Goal: Find contact information: Obtain details needed to contact an individual or organization

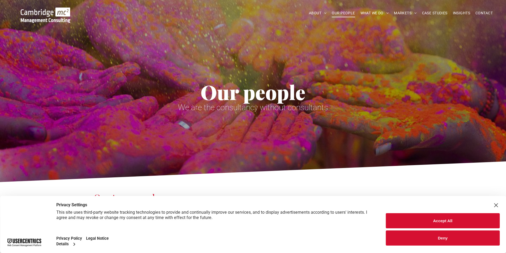
click at [286, 76] on div "Our people We are the consultancy without consultants" at bounding box center [253, 77] width 319 height 84
click at [483, 11] on span "CONTACT" at bounding box center [483, 13] width 17 height 8
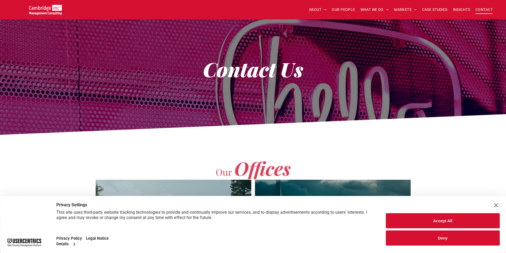
scroll to position [106, 0]
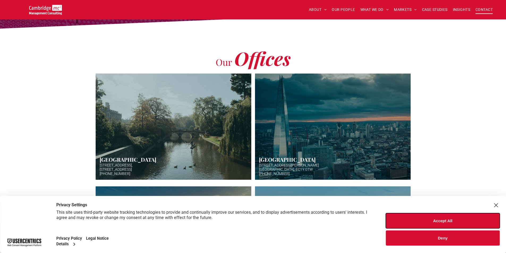
click at [486, 217] on button "Accept All" at bounding box center [443, 220] width 114 height 15
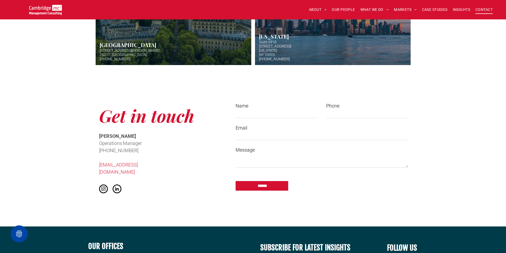
scroll to position [307, 0]
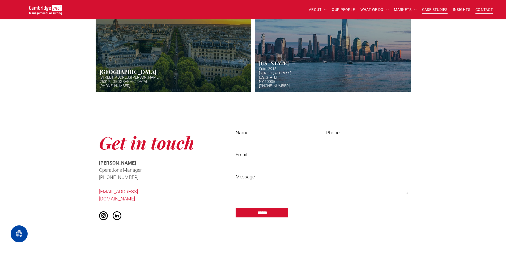
click at [426, 8] on span "CASE STUDIES" at bounding box center [434, 10] width 25 height 8
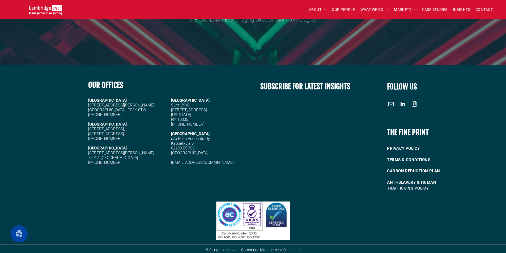
scroll to position [1450, 0]
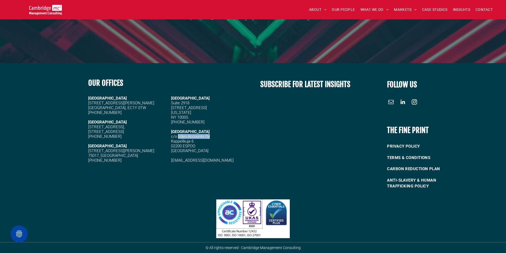
drag, startPoint x: 178, startPoint y: 137, endPoint x: 209, endPoint y: 136, distance: 31.1
click at [209, 136] on span "c/o Eden Accounts Oy Kappelikuja 6 02200 ESPOO Finland" at bounding box center [190, 143] width 39 height 19
copy span "Eden Accounts Oy"
click at [188, 141] on span "c/o Eden Accounts Oy Kappelikuja 6 02200 ESPOO Finland" at bounding box center [190, 143] width 39 height 19
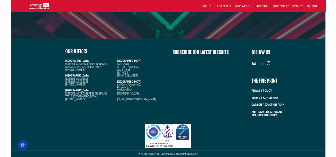
scroll to position [1449, 0]
